Goal: Transaction & Acquisition: Purchase product/service

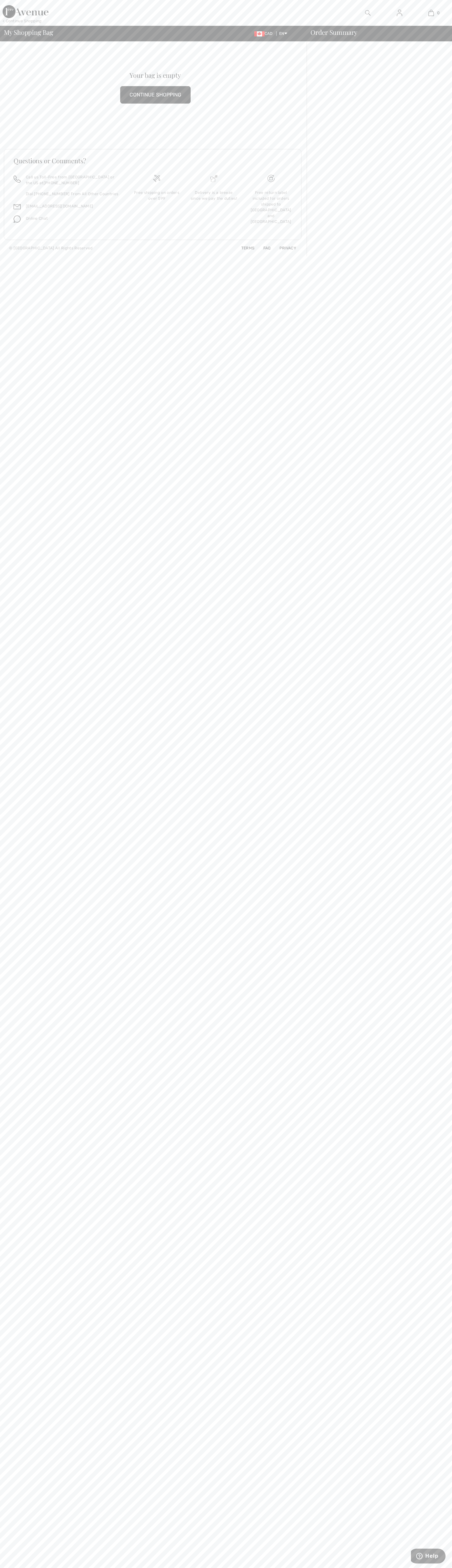
click at [214, 178] on img at bounding box center [214, 178] width 7 height 7
click at [408, 22] on div at bounding box center [399, 13] width 32 height 26
click at [423, 1416] on body "We value your privacy We use cookies to enhance your browsing experience, serve…" at bounding box center [226, 784] width 452 height 1568
click at [345, 1567] on html "We value your privacy We use cookies to enhance your browsing experience, serve…" at bounding box center [226, 784] width 452 height 1568
click at [23, 33] on span "My Shopping Bag" at bounding box center [28, 32] width 49 height 7
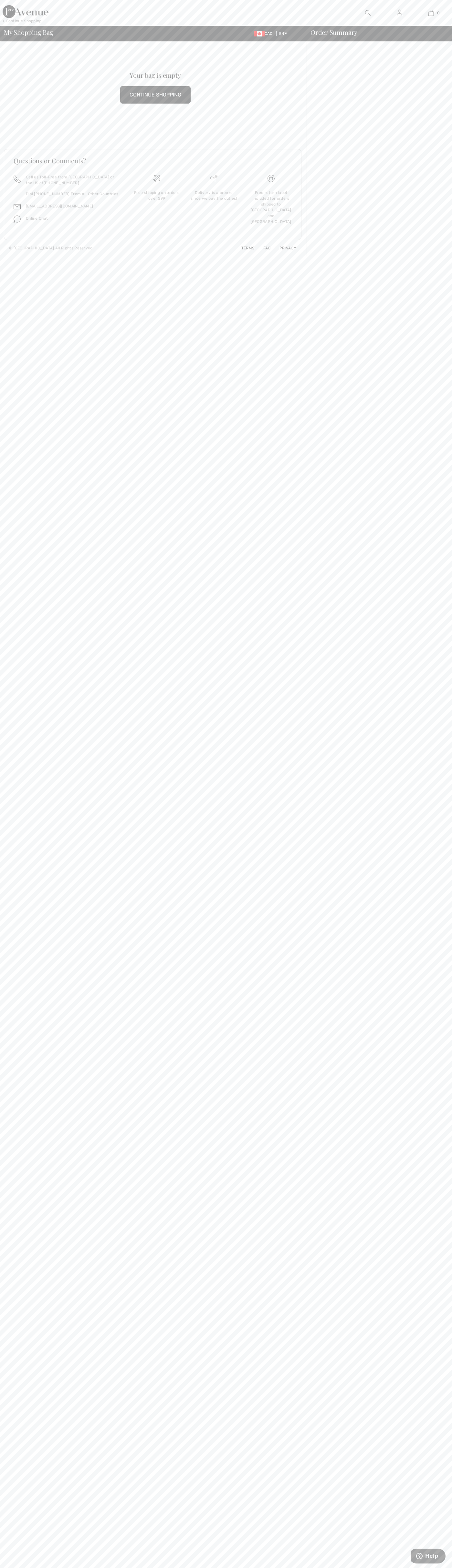
click at [214, 178] on img at bounding box center [214, 178] width 7 height 7
